Goal: Information Seeking & Learning: Learn about a topic

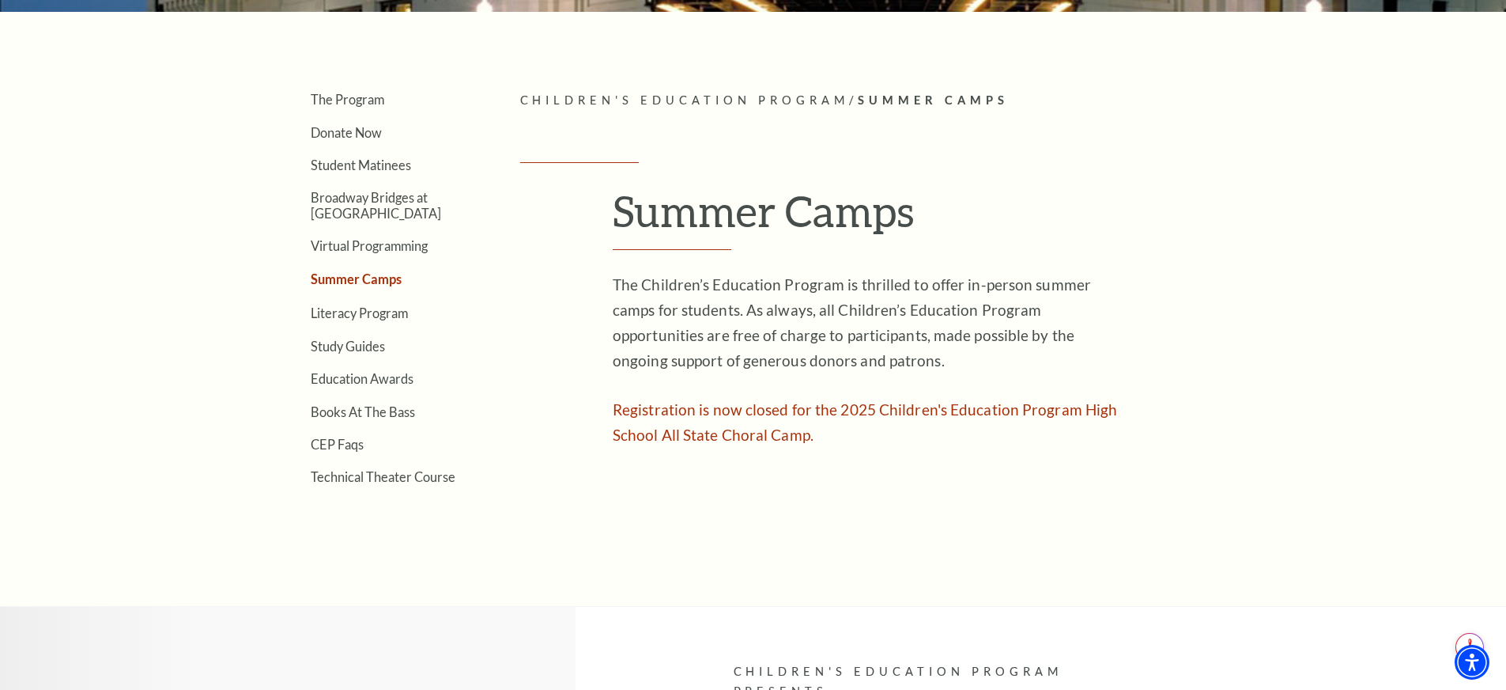
scroll to position [320, 0]
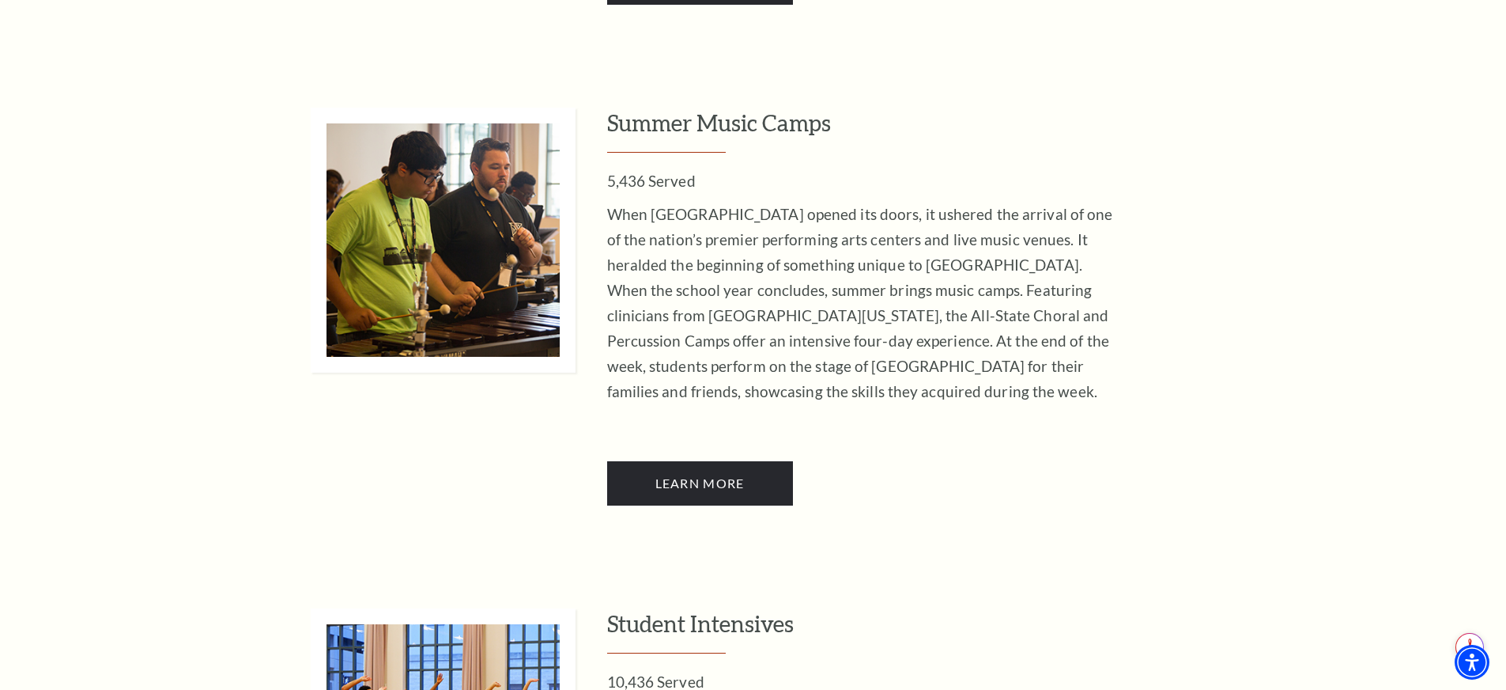
scroll to position [3181, 0]
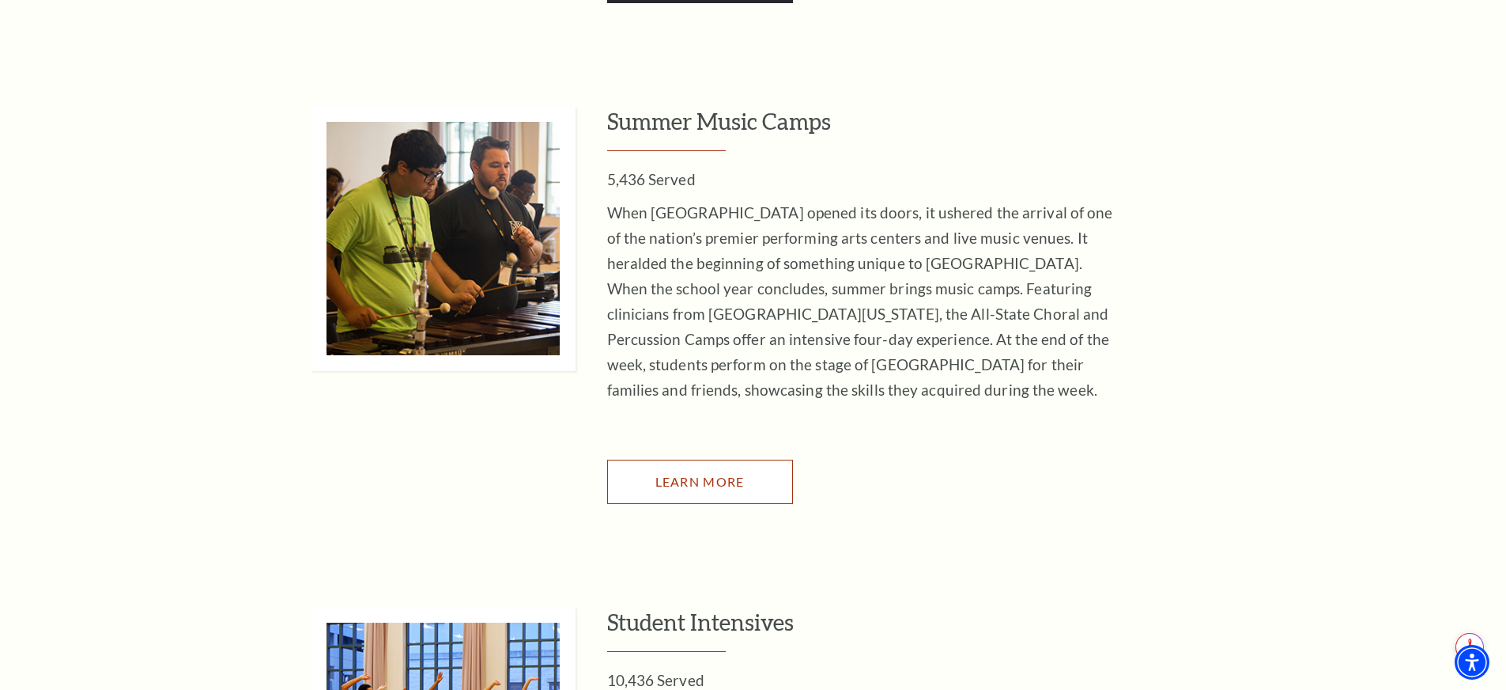
click at [722, 474] on span "Learn More" at bounding box center [700, 481] width 89 height 15
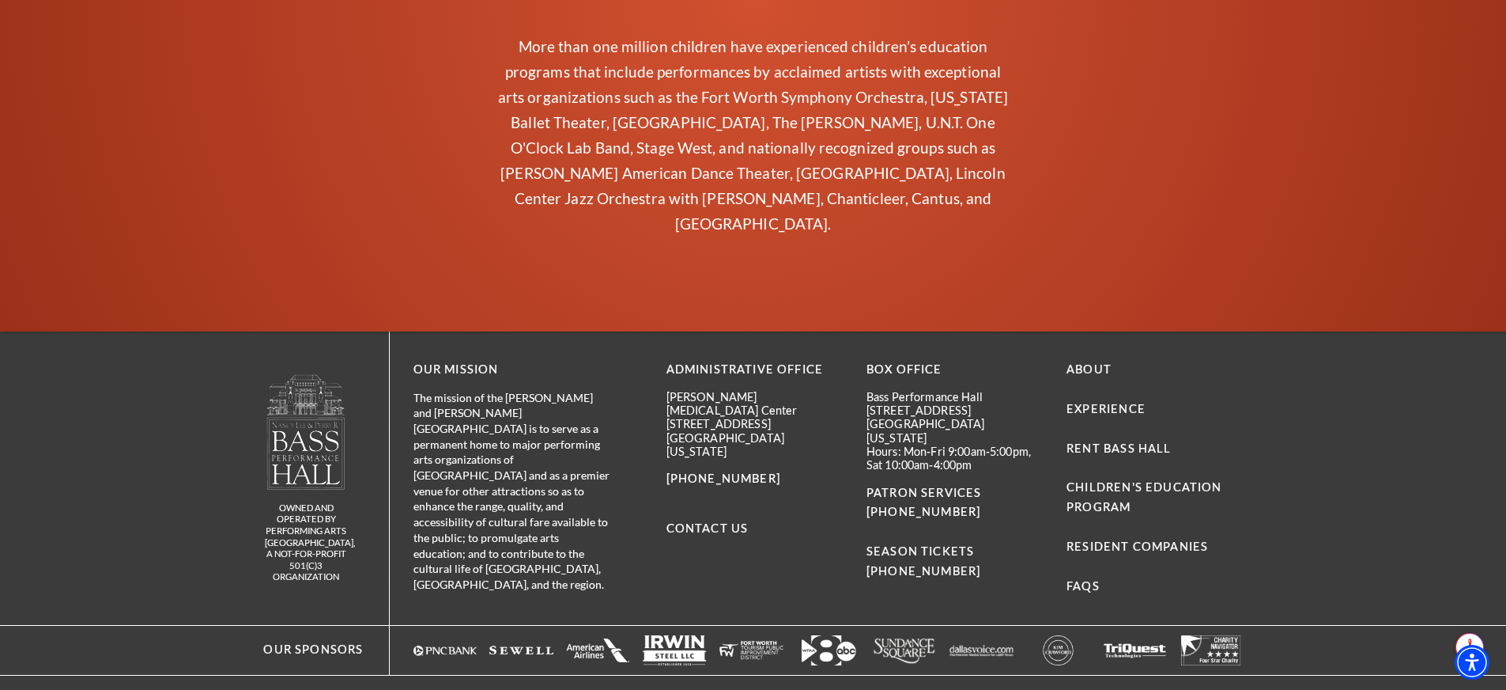
scroll to position [1791, 0]
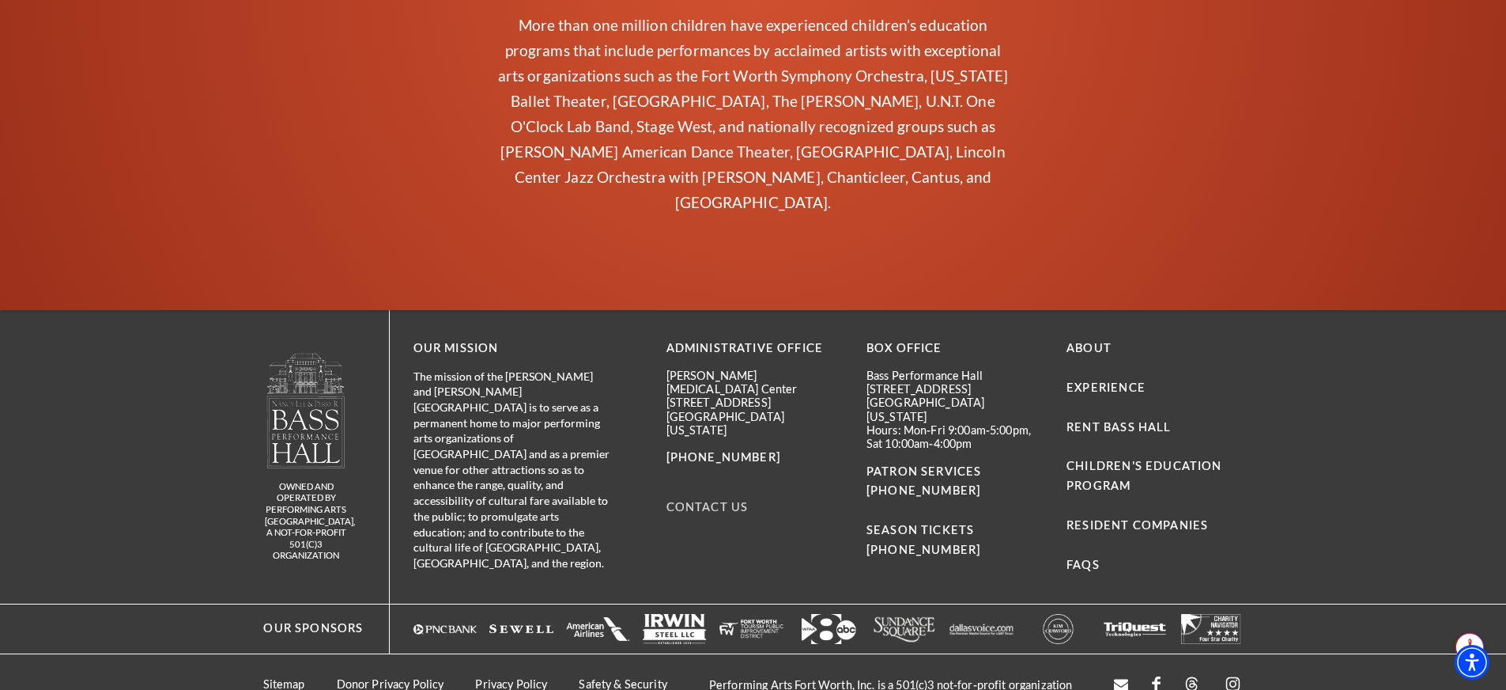
click at [711, 500] on link "Contact Us" at bounding box center [708, 506] width 82 height 13
click at [1134, 459] on link "Children's Education Program" at bounding box center [1144, 475] width 155 height 33
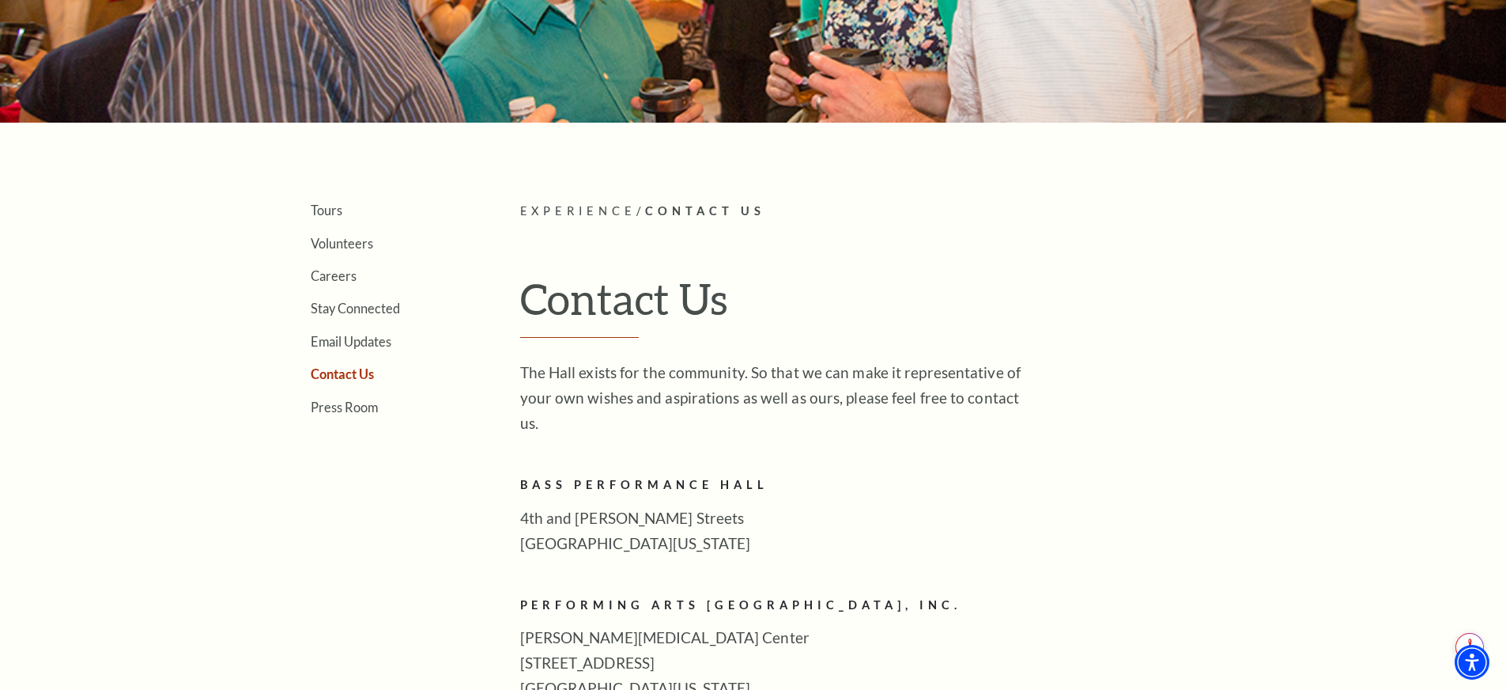
scroll to position [302, 0]
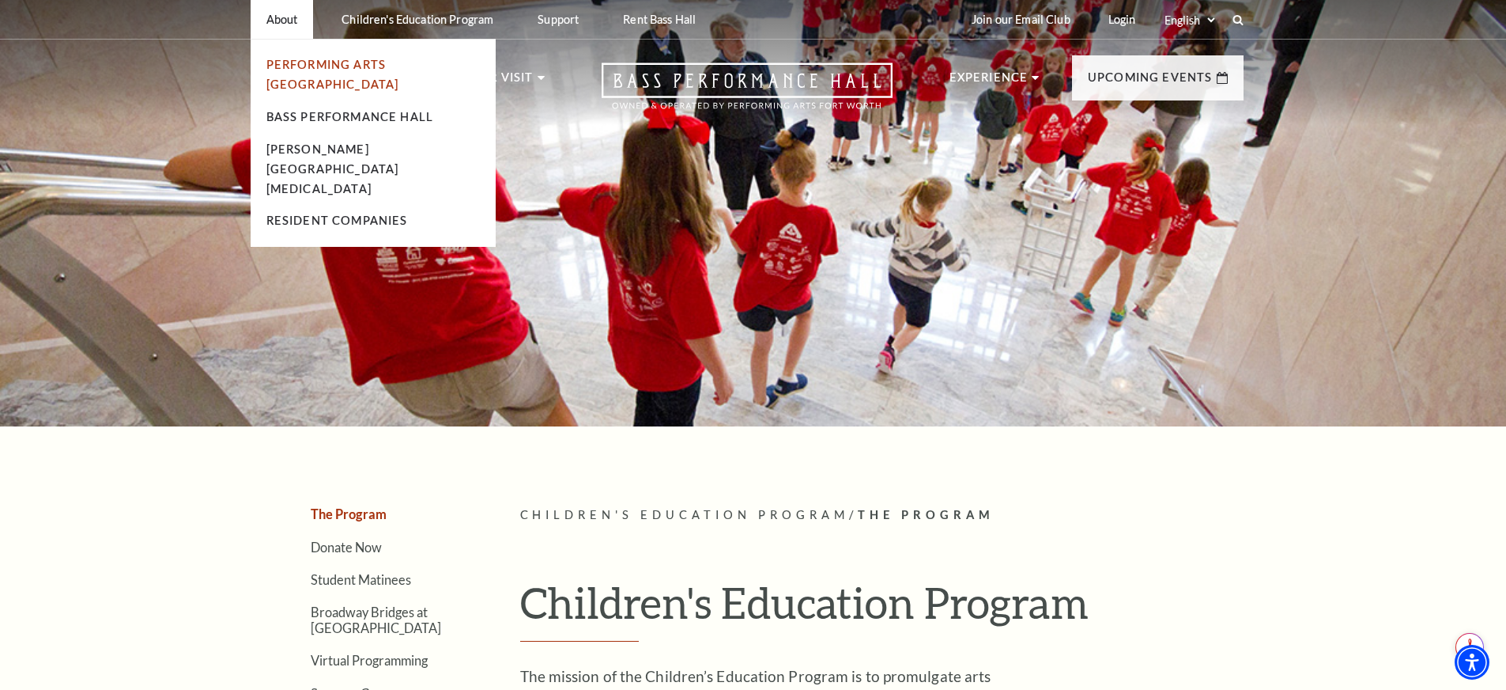
click at [304, 60] on link "Performing Arts [GEOGRAPHIC_DATA]" at bounding box center [332, 74] width 133 height 33
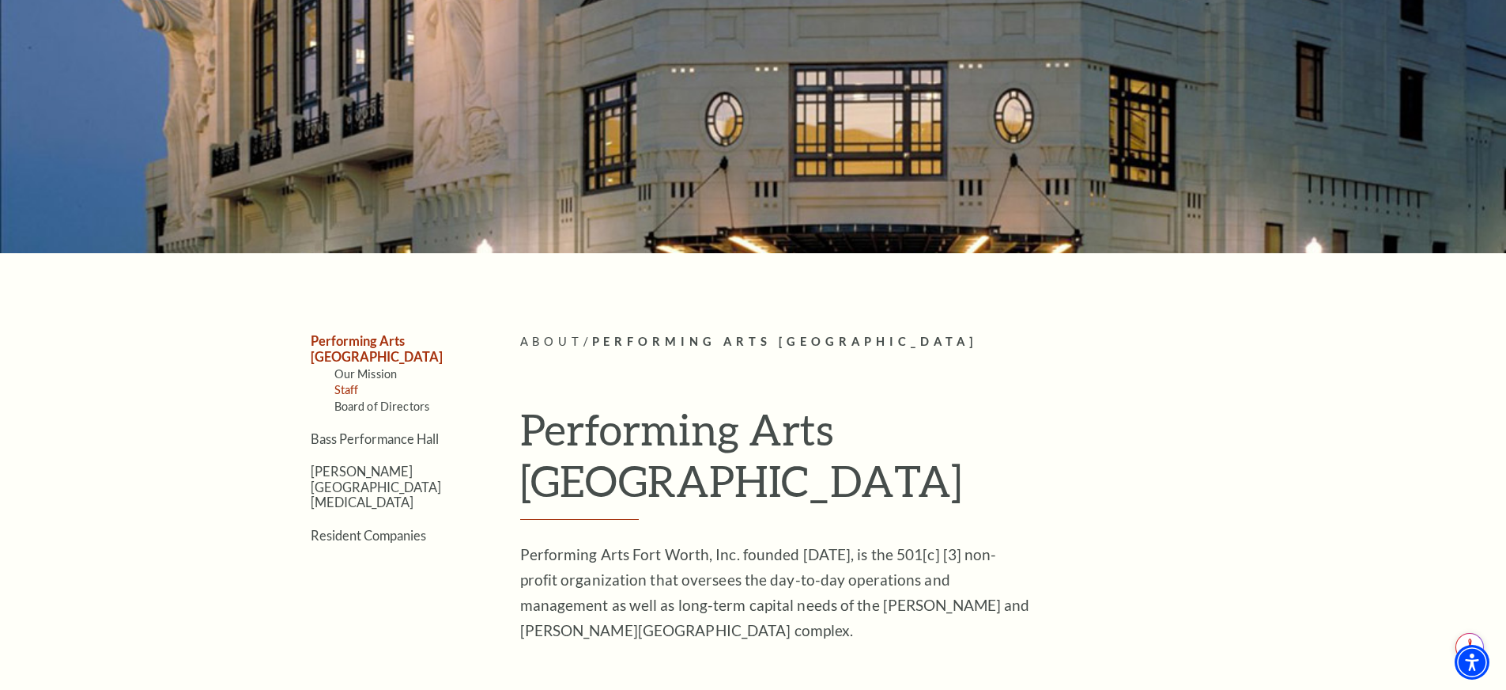
click at [345, 383] on link "Staff" at bounding box center [346, 389] width 25 height 13
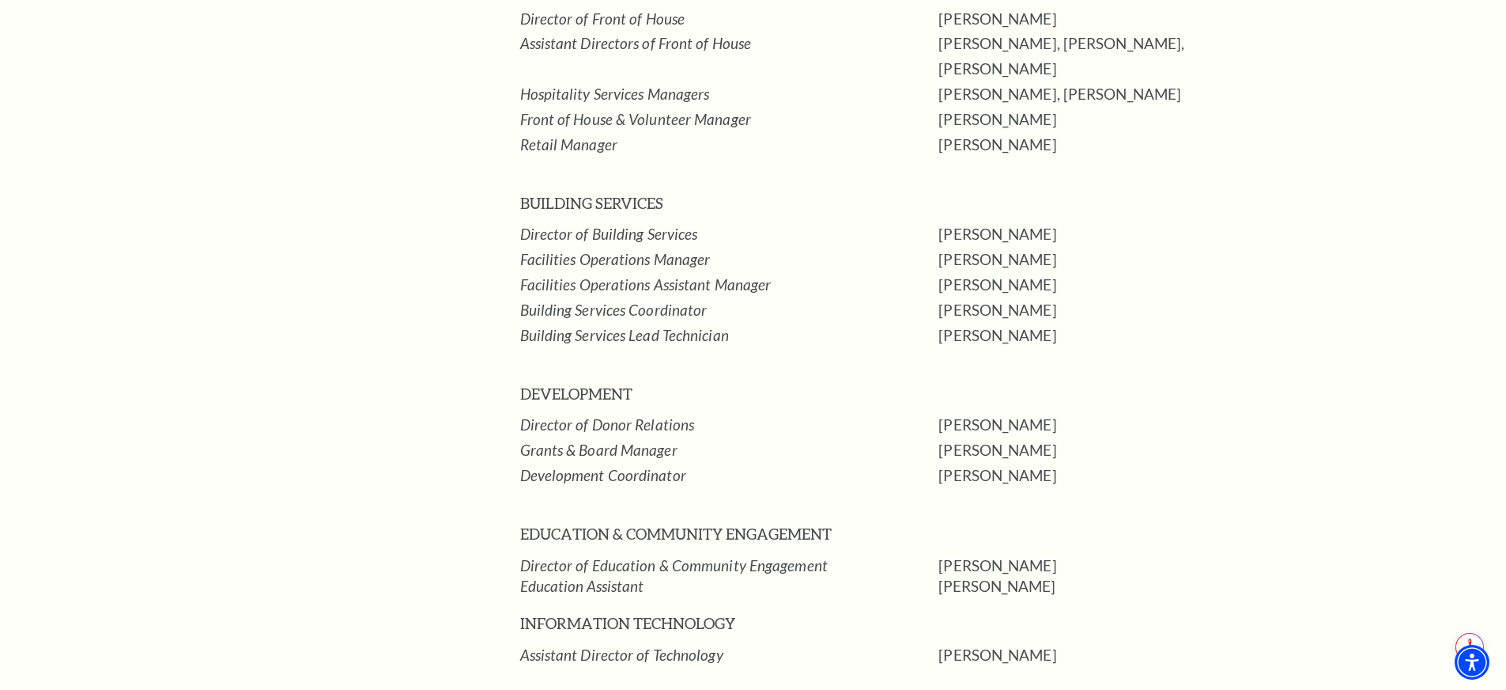
scroll to position [2004, 0]
click at [976, 551] on p "Taylor Woods" at bounding box center [1121, 563] width 364 height 25
click at [957, 551] on p "Taylor Woods" at bounding box center [1121, 563] width 364 height 25
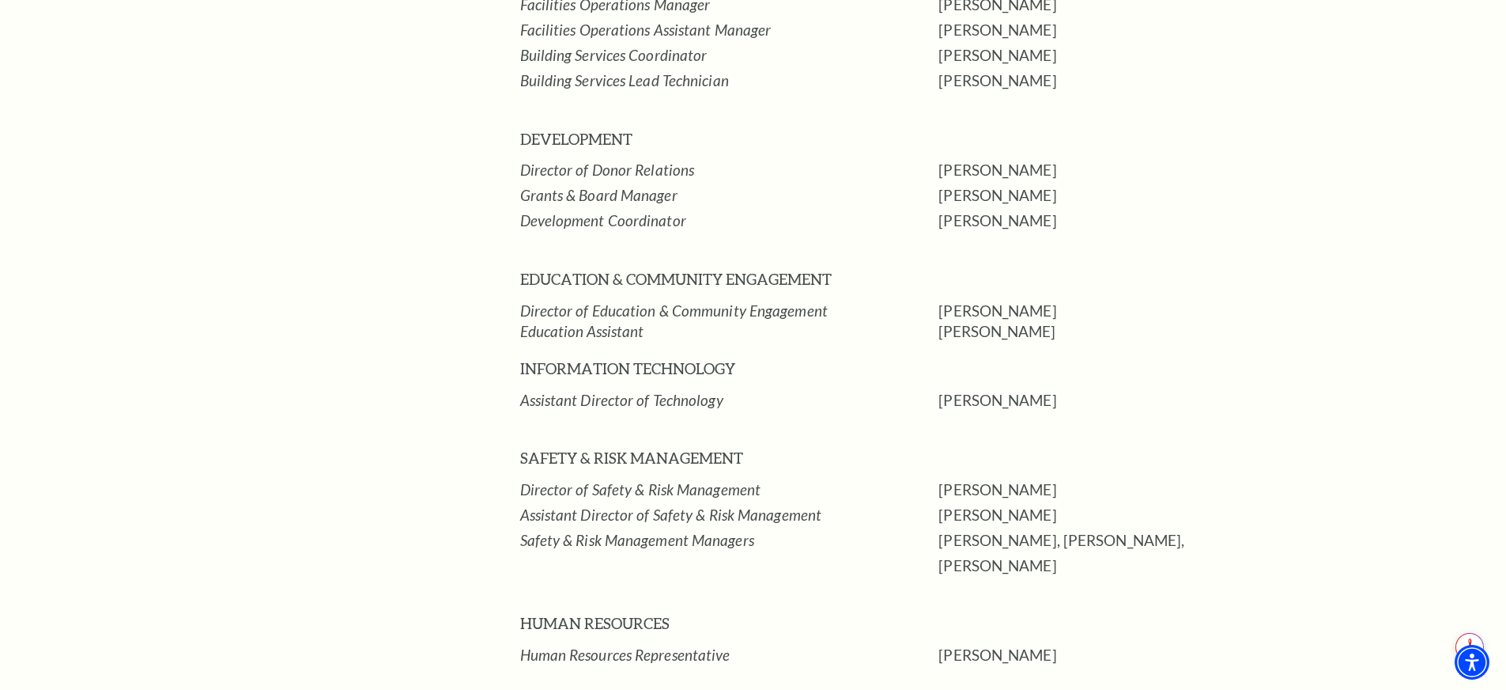
scroll to position [2500, 0]
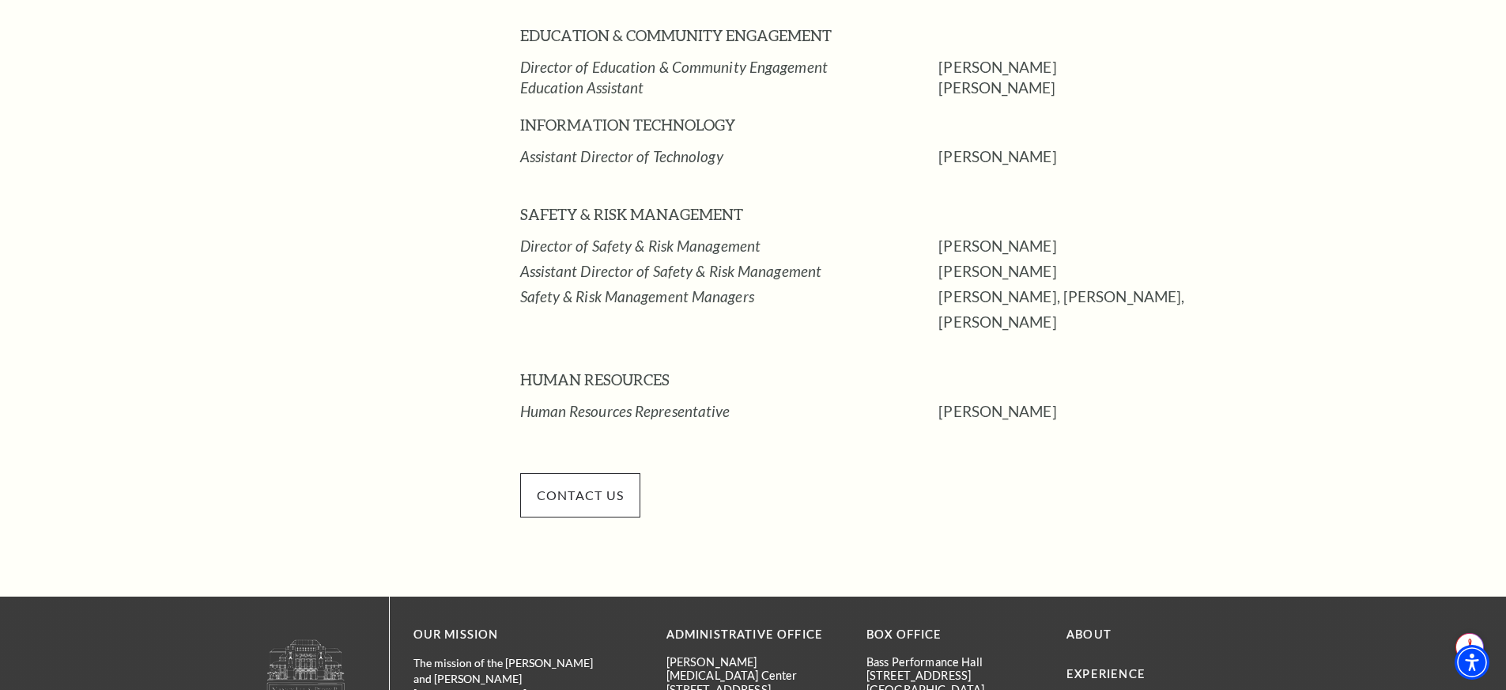
click at [579, 473] on span "CONTACT US" at bounding box center [580, 495] width 121 height 44
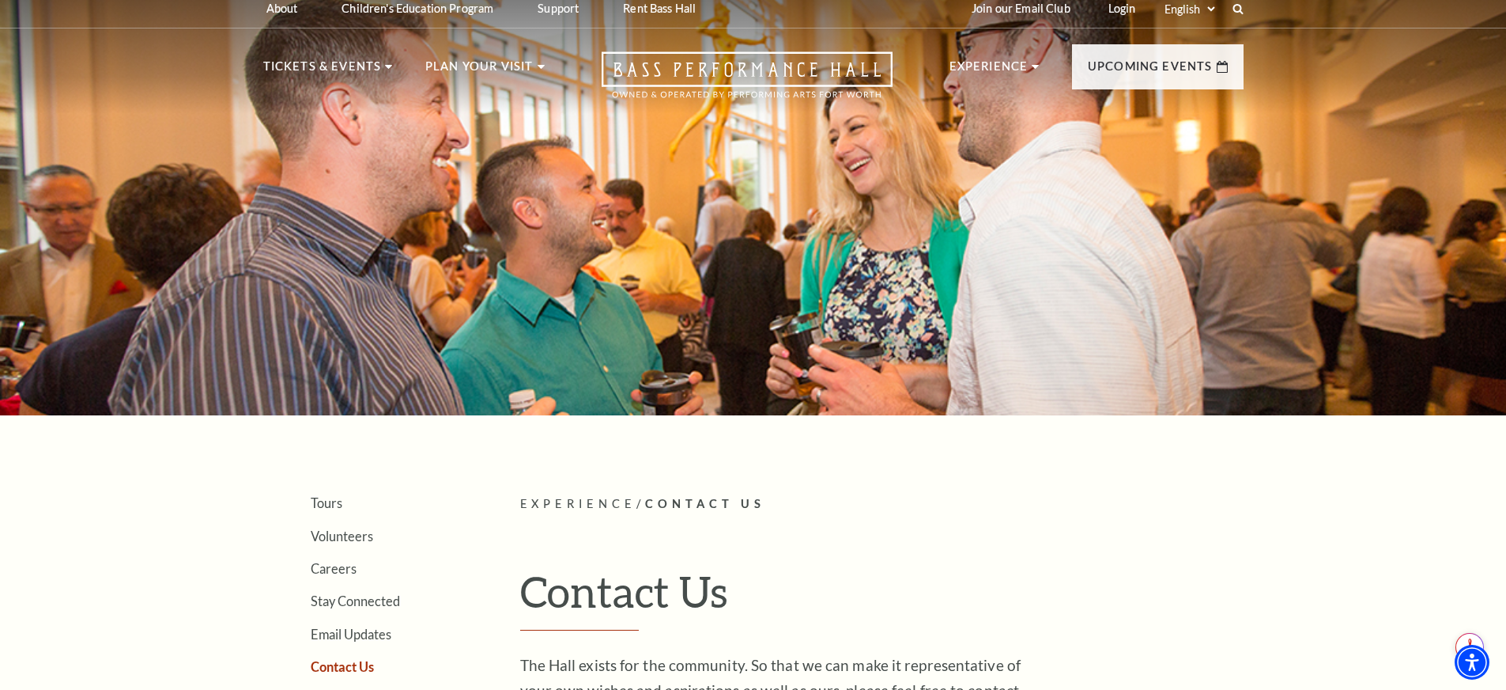
scroll to position [9, 0]
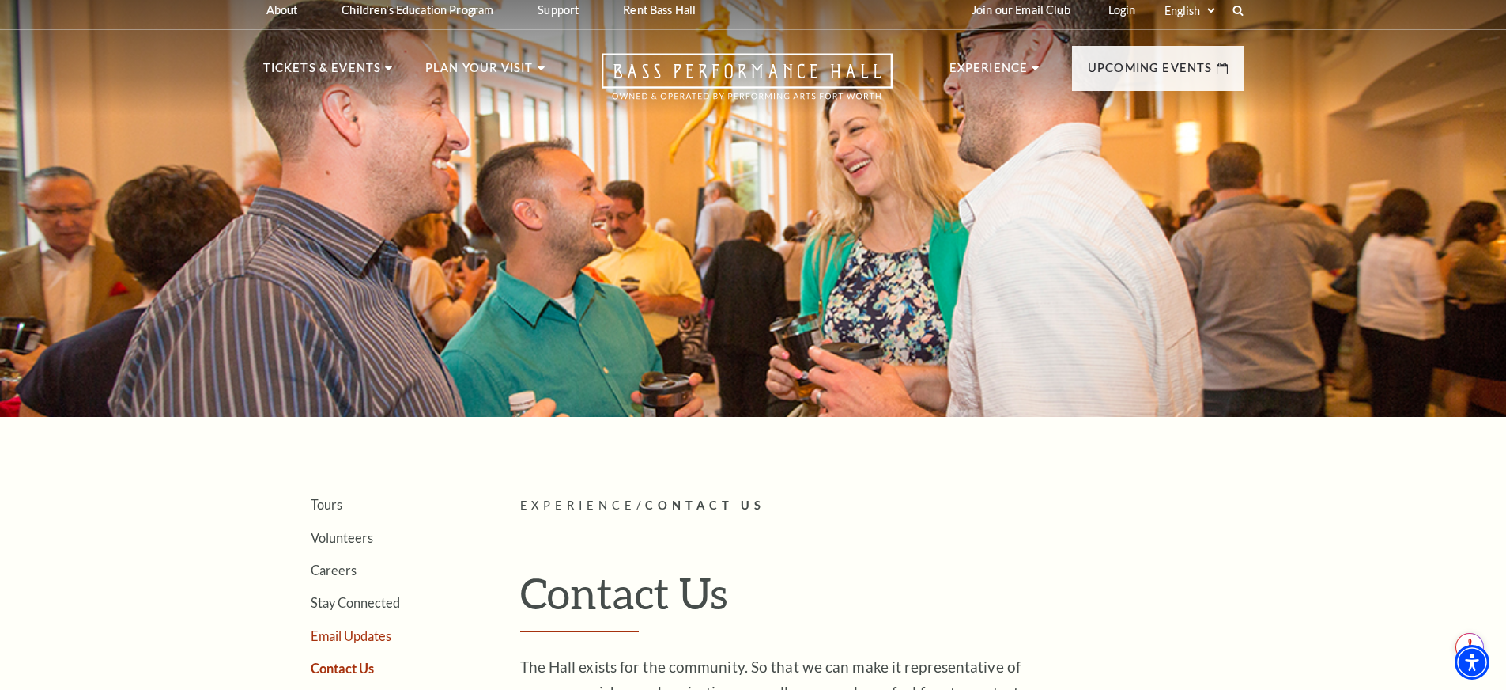
click at [343, 639] on link "Email Updates" at bounding box center [351, 635] width 81 height 15
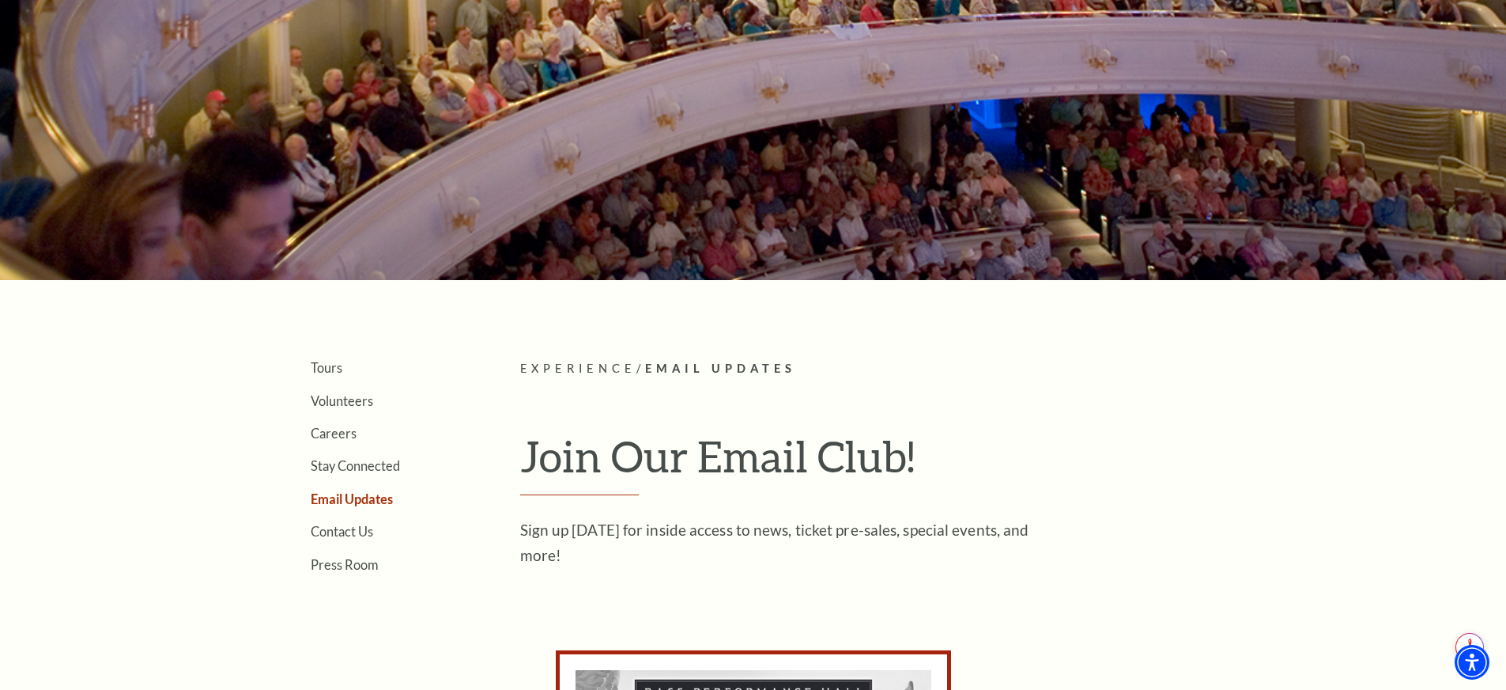
scroll to position [146, 0]
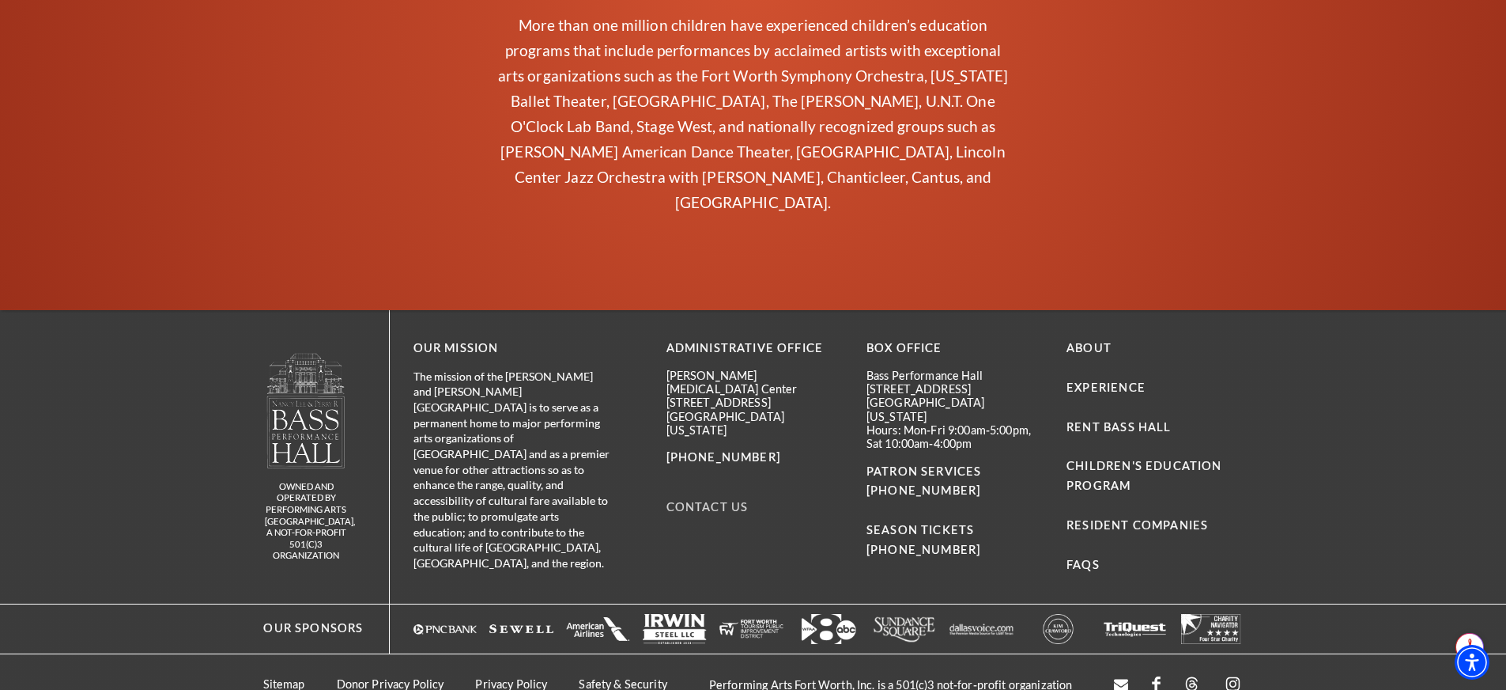
click at [712, 500] on link "Contact Us" at bounding box center [708, 506] width 82 height 13
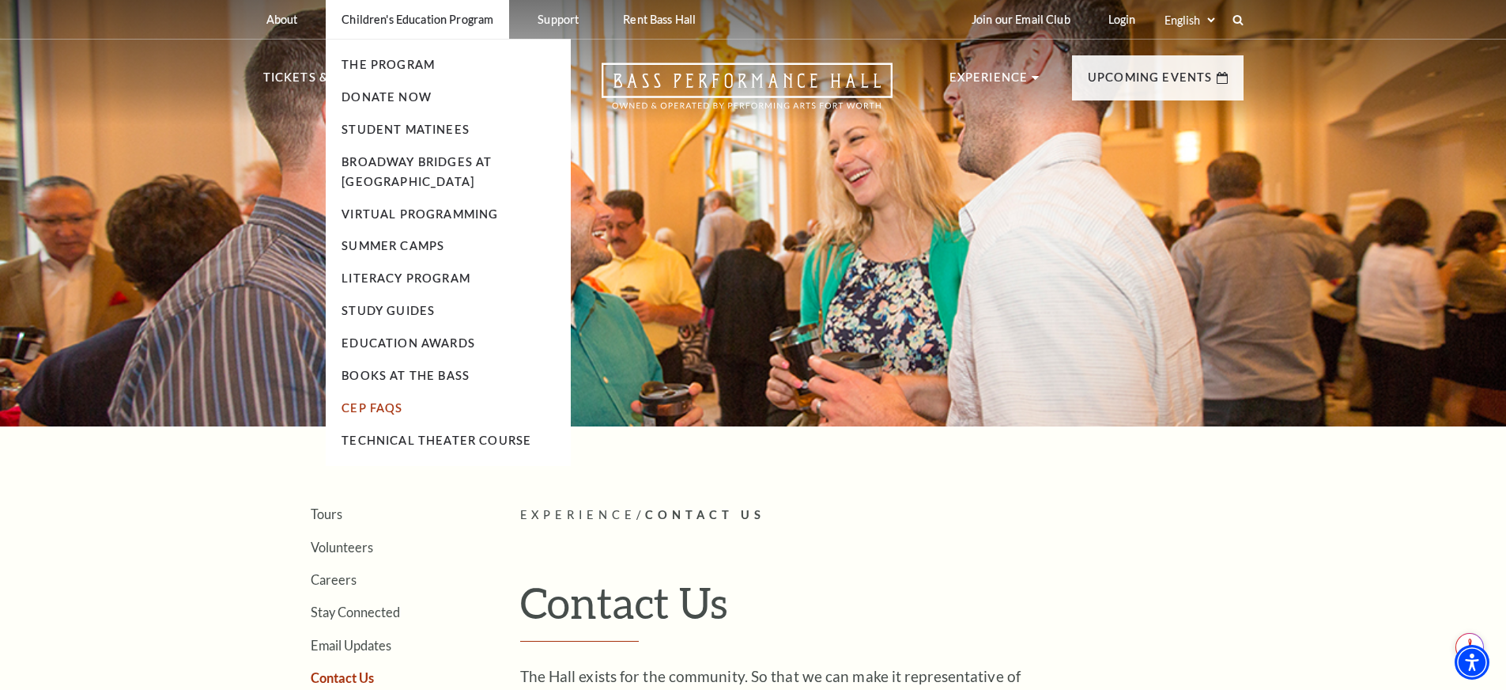
click at [368, 406] on link "CEP Faqs" at bounding box center [372, 407] width 61 height 13
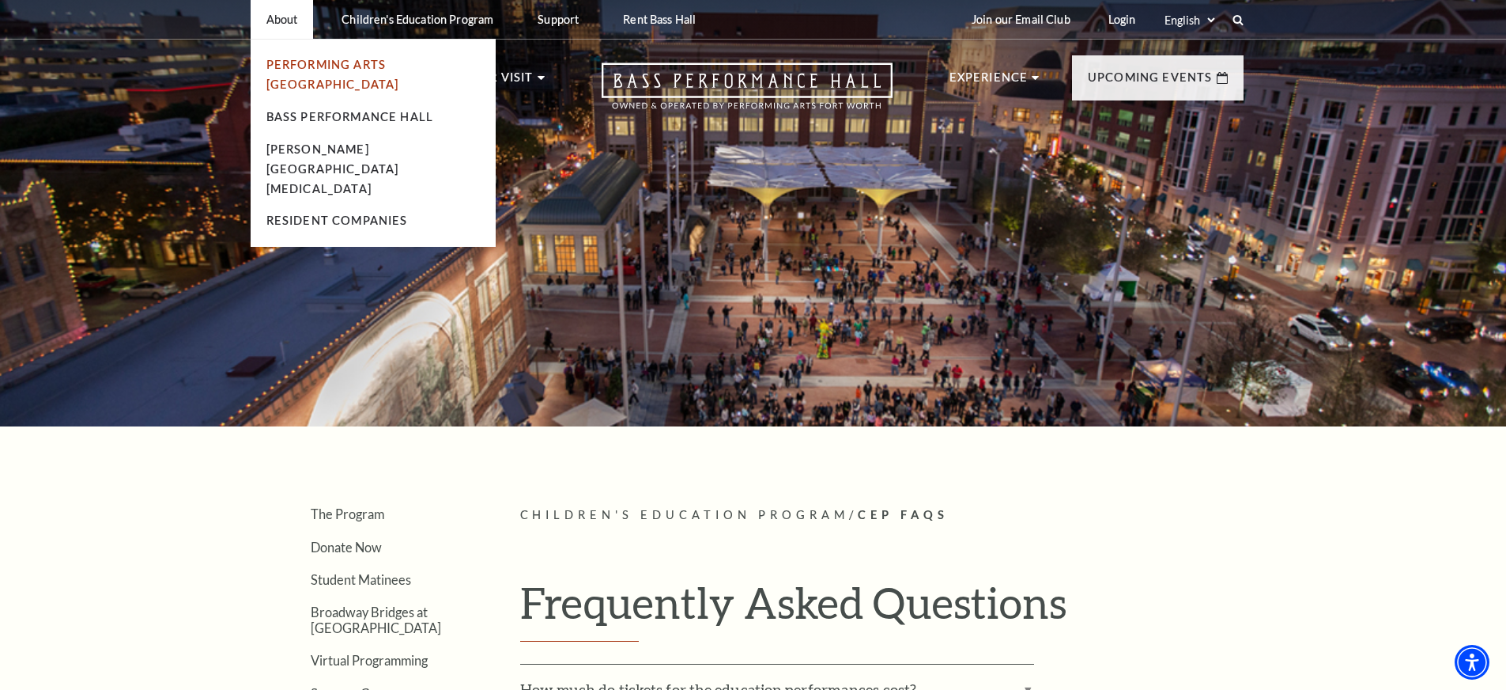
click at [289, 67] on link "Performing Arts [GEOGRAPHIC_DATA]" at bounding box center [332, 74] width 133 height 33
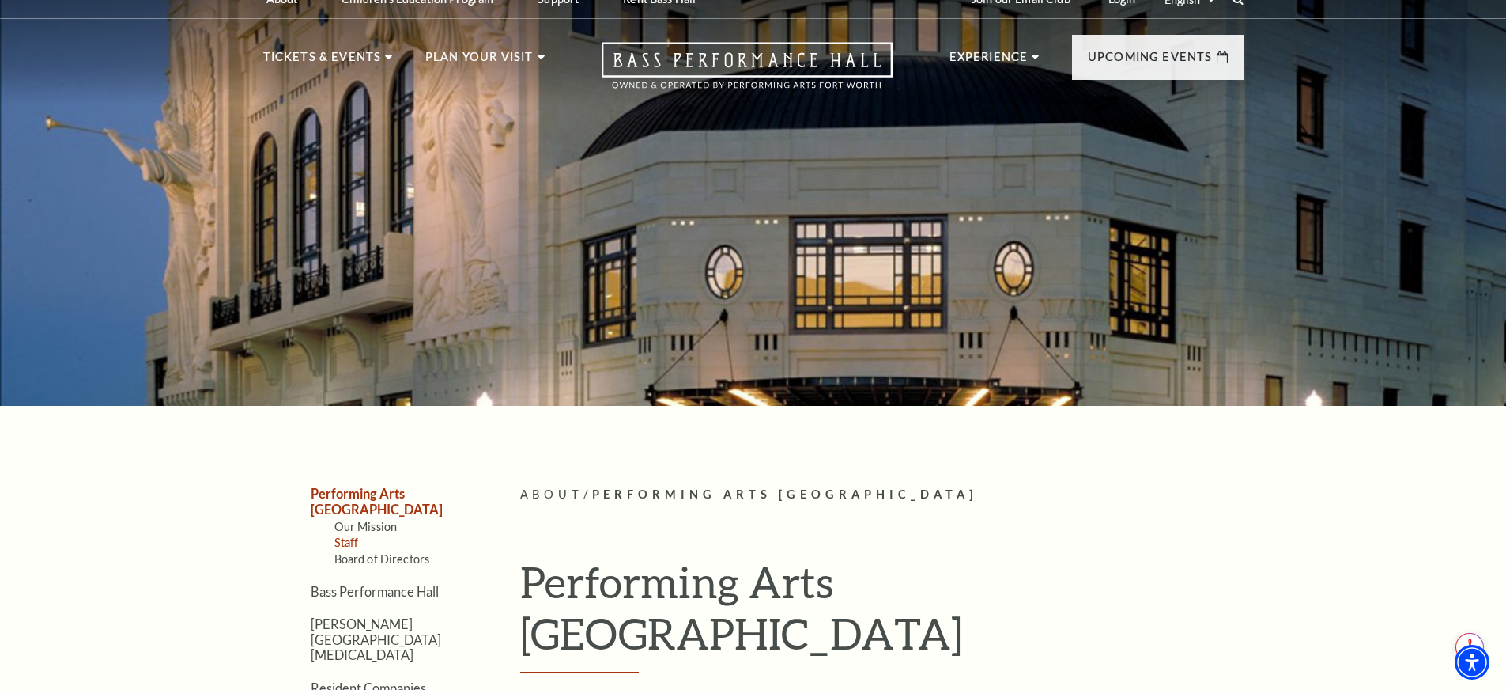
click at [345, 535] on link "Staff" at bounding box center [346, 541] width 25 height 13
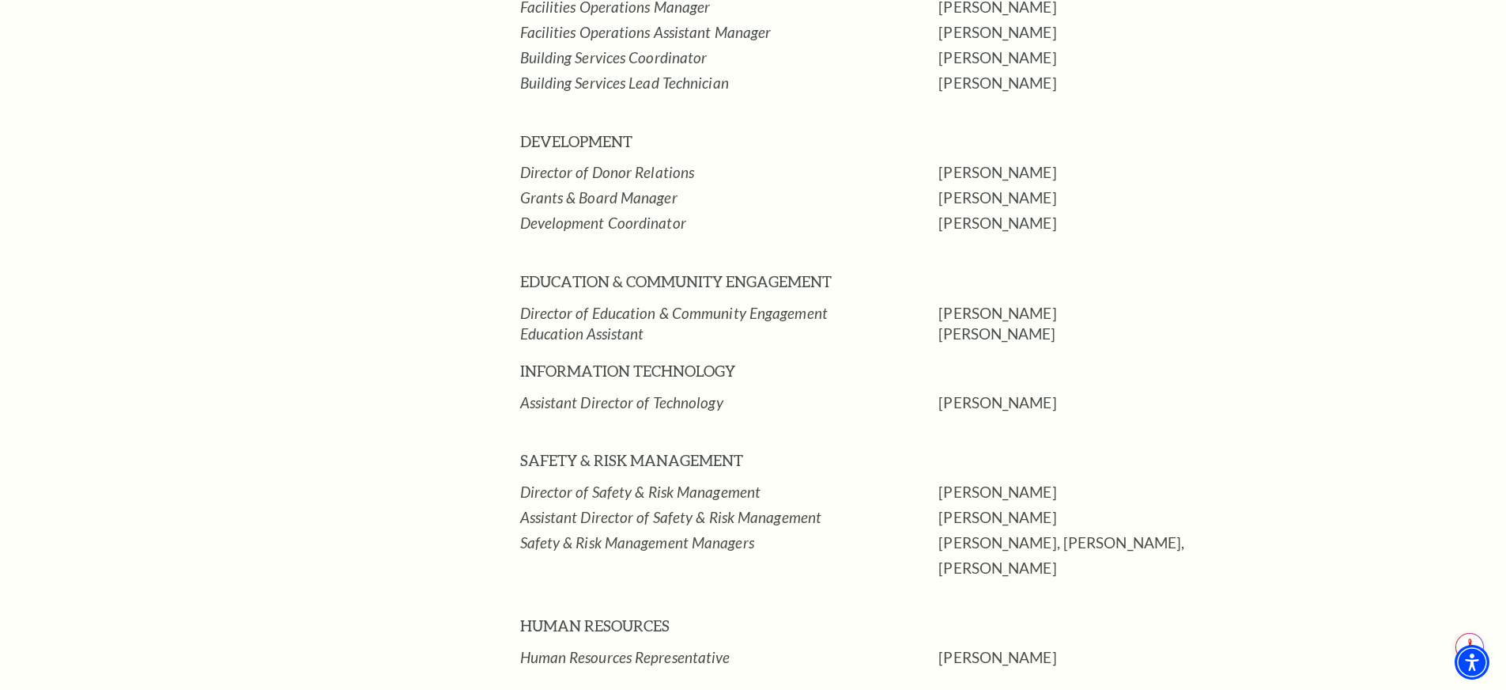
scroll to position [2253, 0]
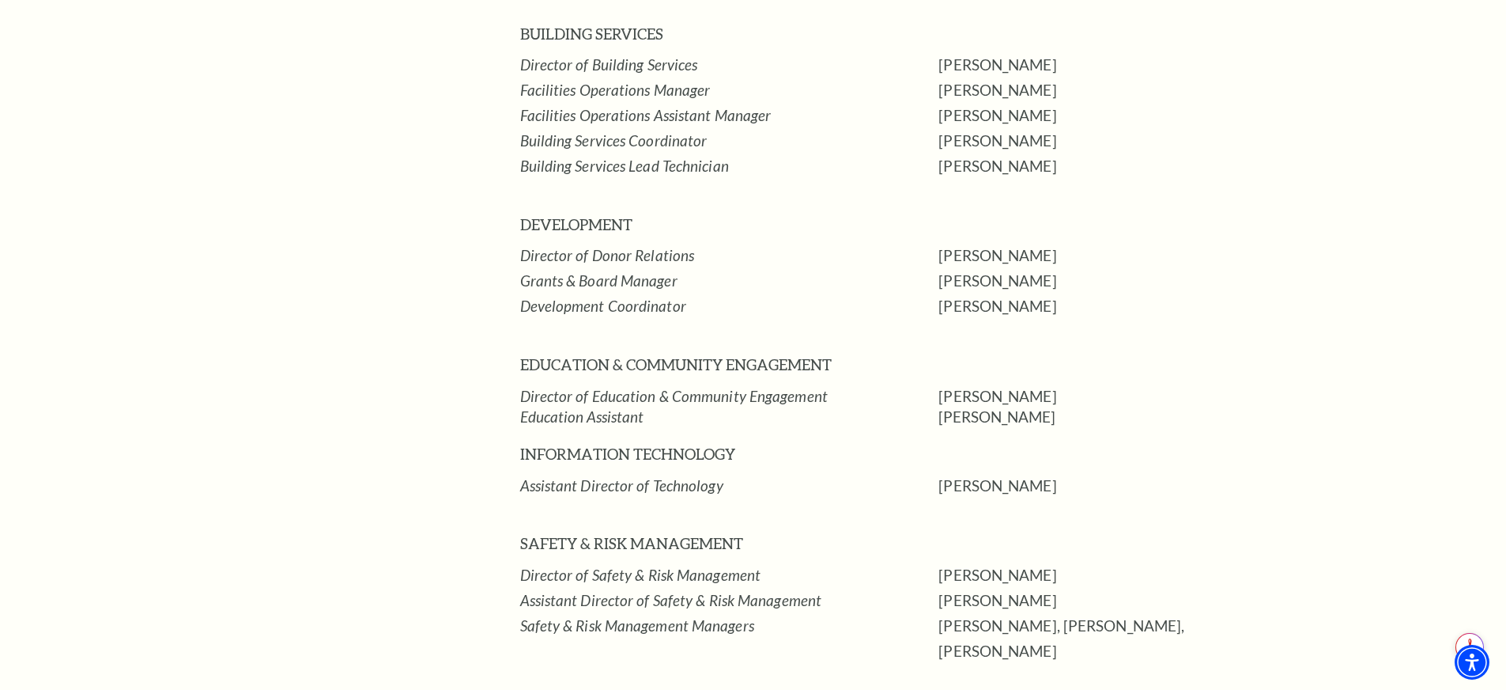
scroll to position [2170, 0]
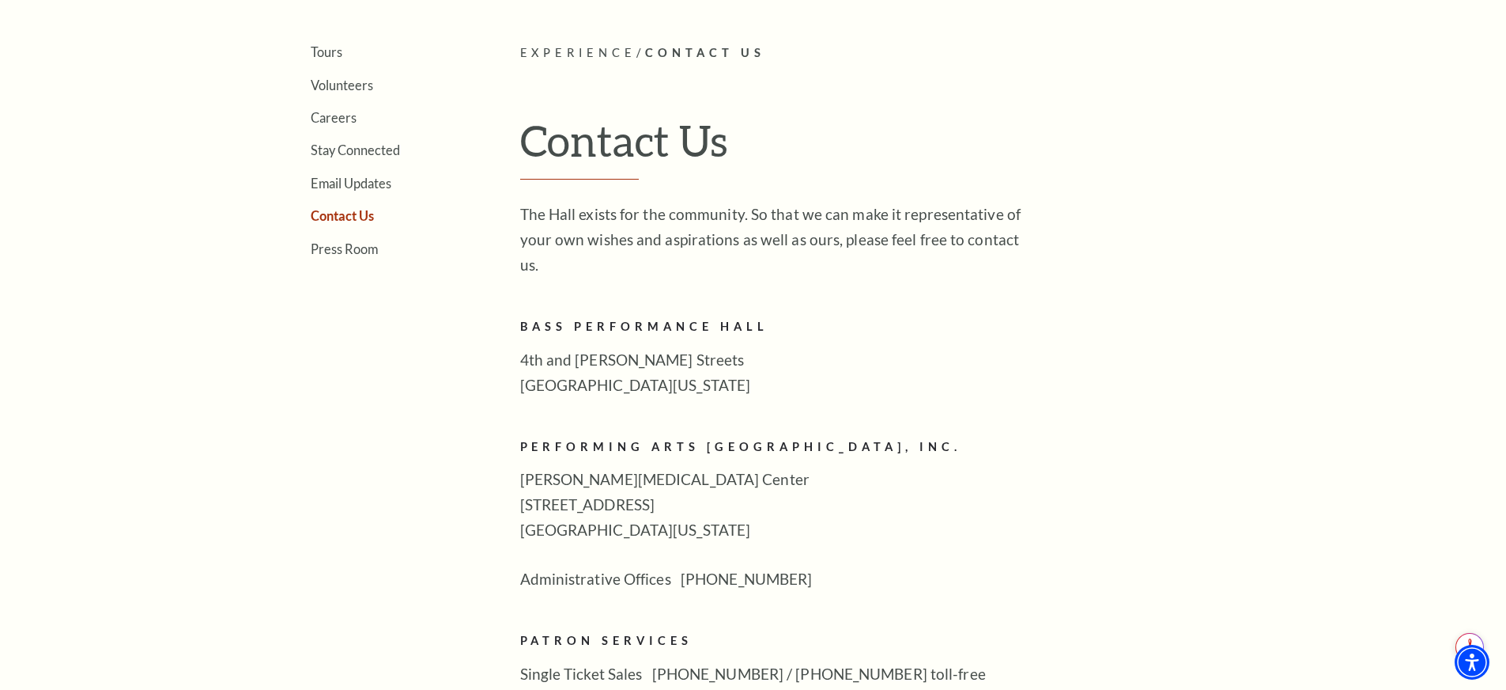
scroll to position [415, 0]
